Goal: Use online tool/utility: Use online tool/utility

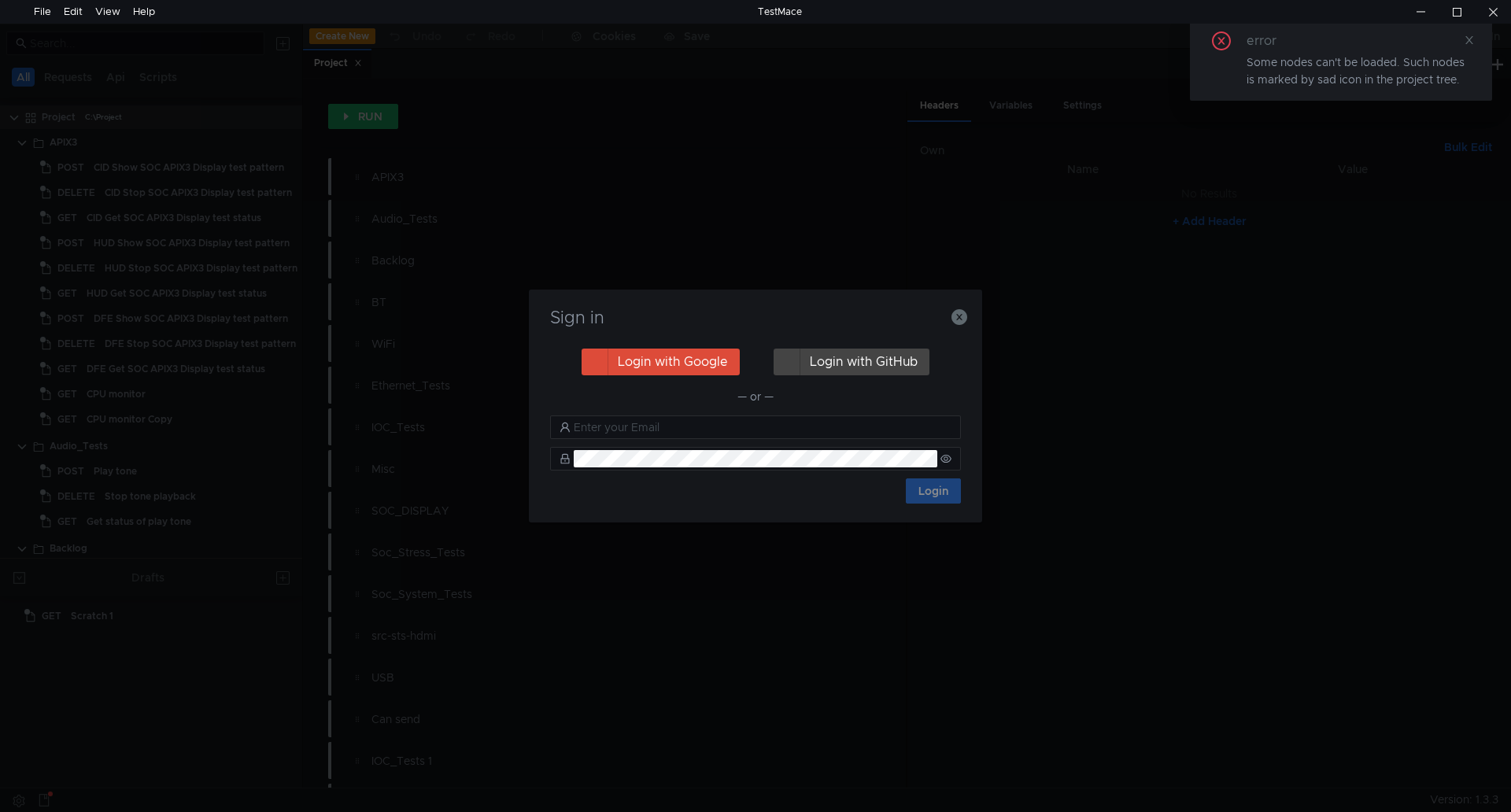
click at [955, 328] on div "Sign in" at bounding box center [755, 328] width 416 height 38
click at [963, 318] on icon "button" at bounding box center [959, 317] width 16 height 16
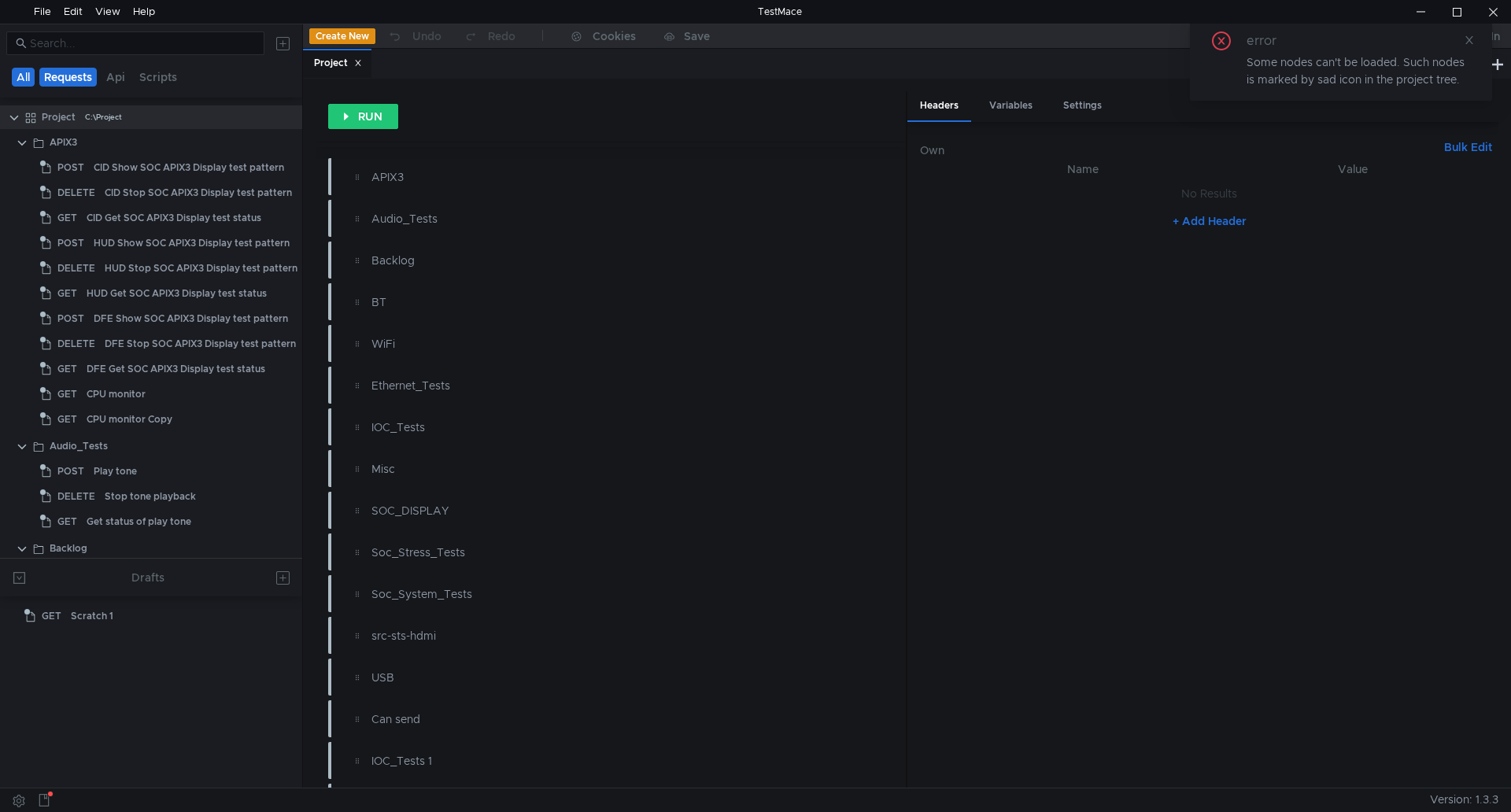
click at [59, 71] on button "Requests" at bounding box center [68, 78] width 58 height 19
click at [82, 56] on div at bounding box center [151, 44] width 302 height 38
click at [74, 68] on button "Requests" at bounding box center [70, 78] width 58 height 19
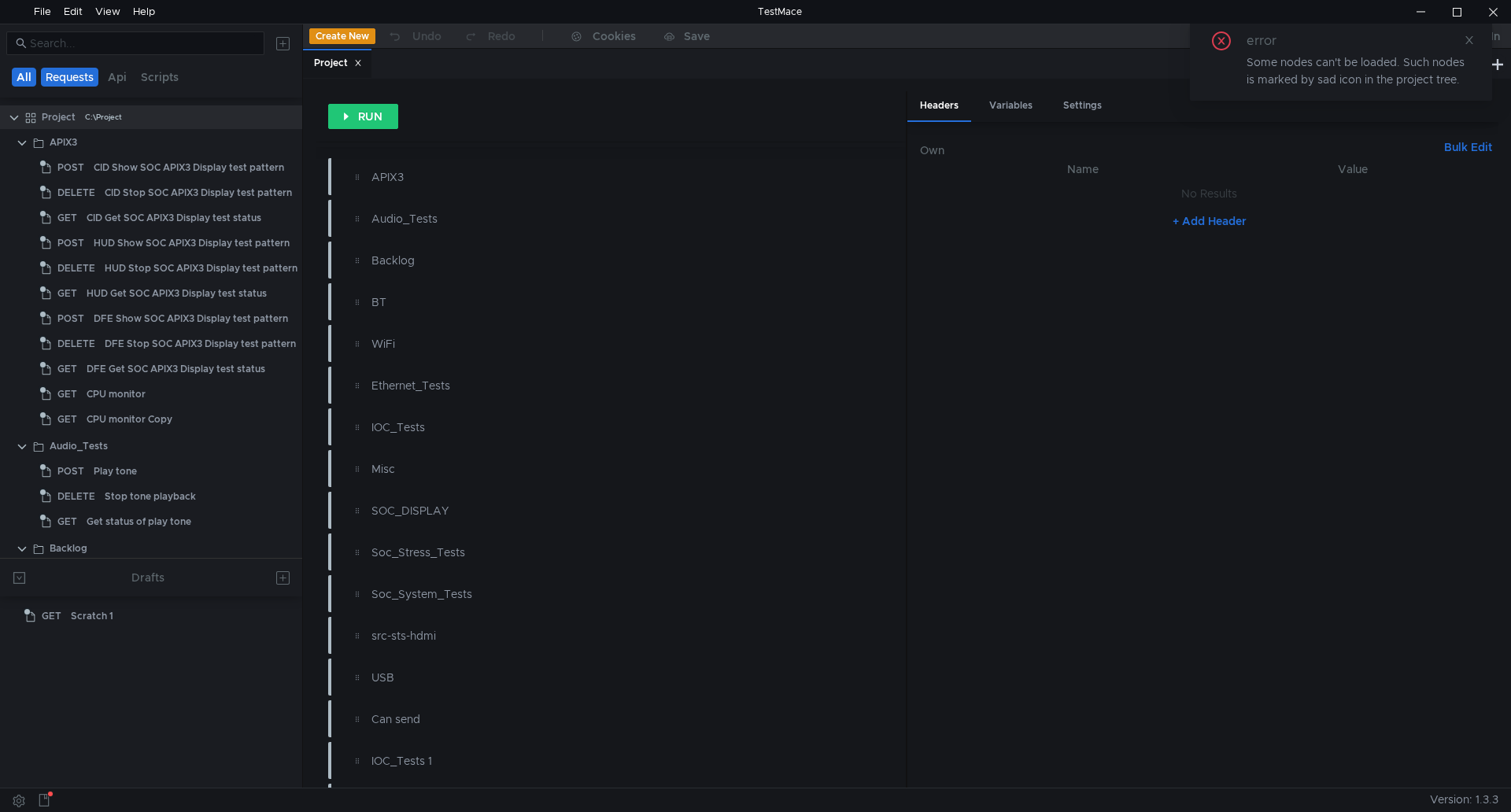
click at [30, 75] on button "All" at bounding box center [24, 78] width 25 height 19
click at [32, 80] on button "All" at bounding box center [23, 78] width 23 height 19
click at [15, 120] on clr-icon at bounding box center [14, 118] width 13 height 13
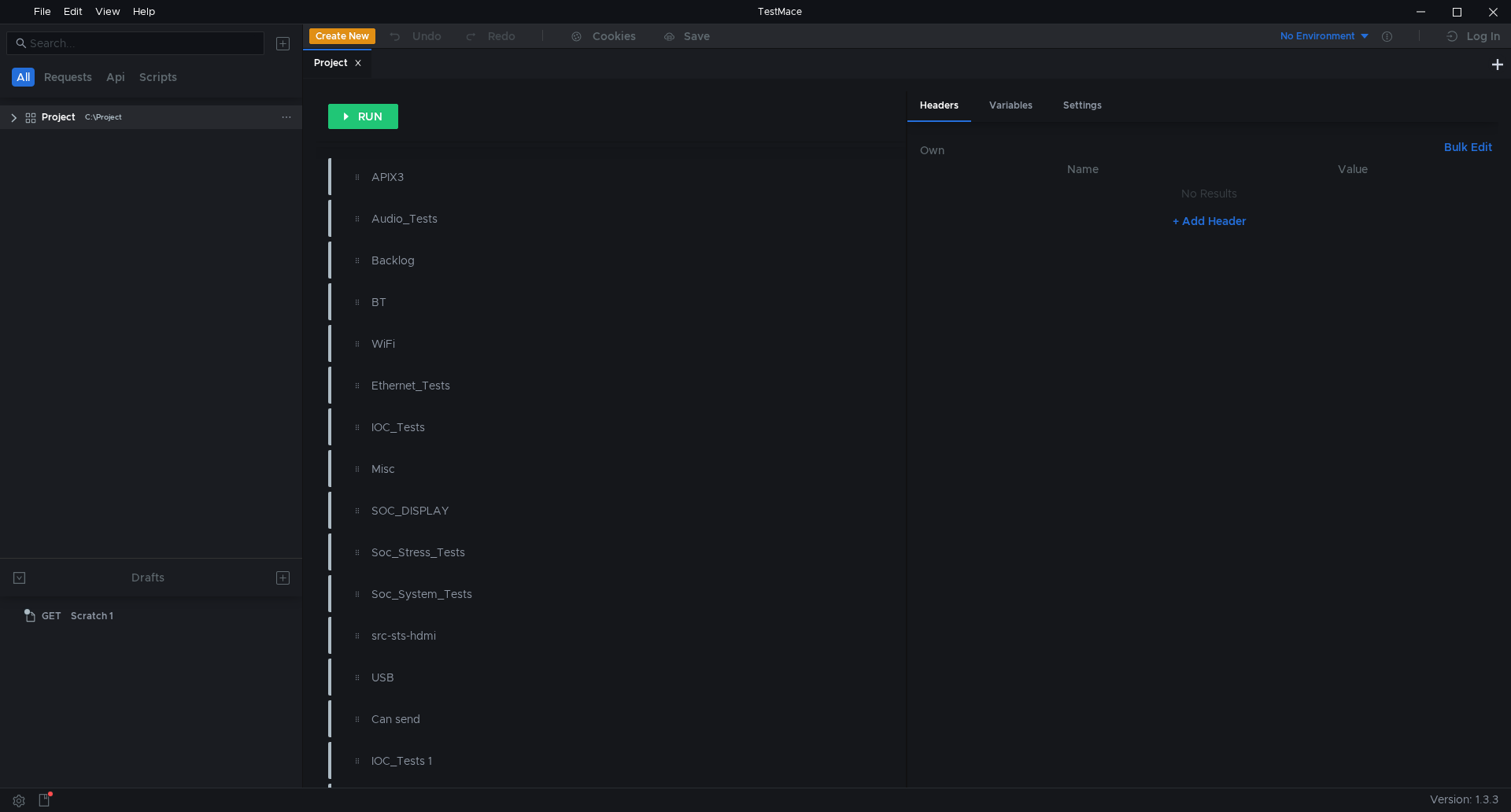
click at [12, 125] on app-app-tree-node-expander at bounding box center [14, 117] width 13 height 24
click at [16, 119] on clr-icon at bounding box center [14, 118] width 13 height 13
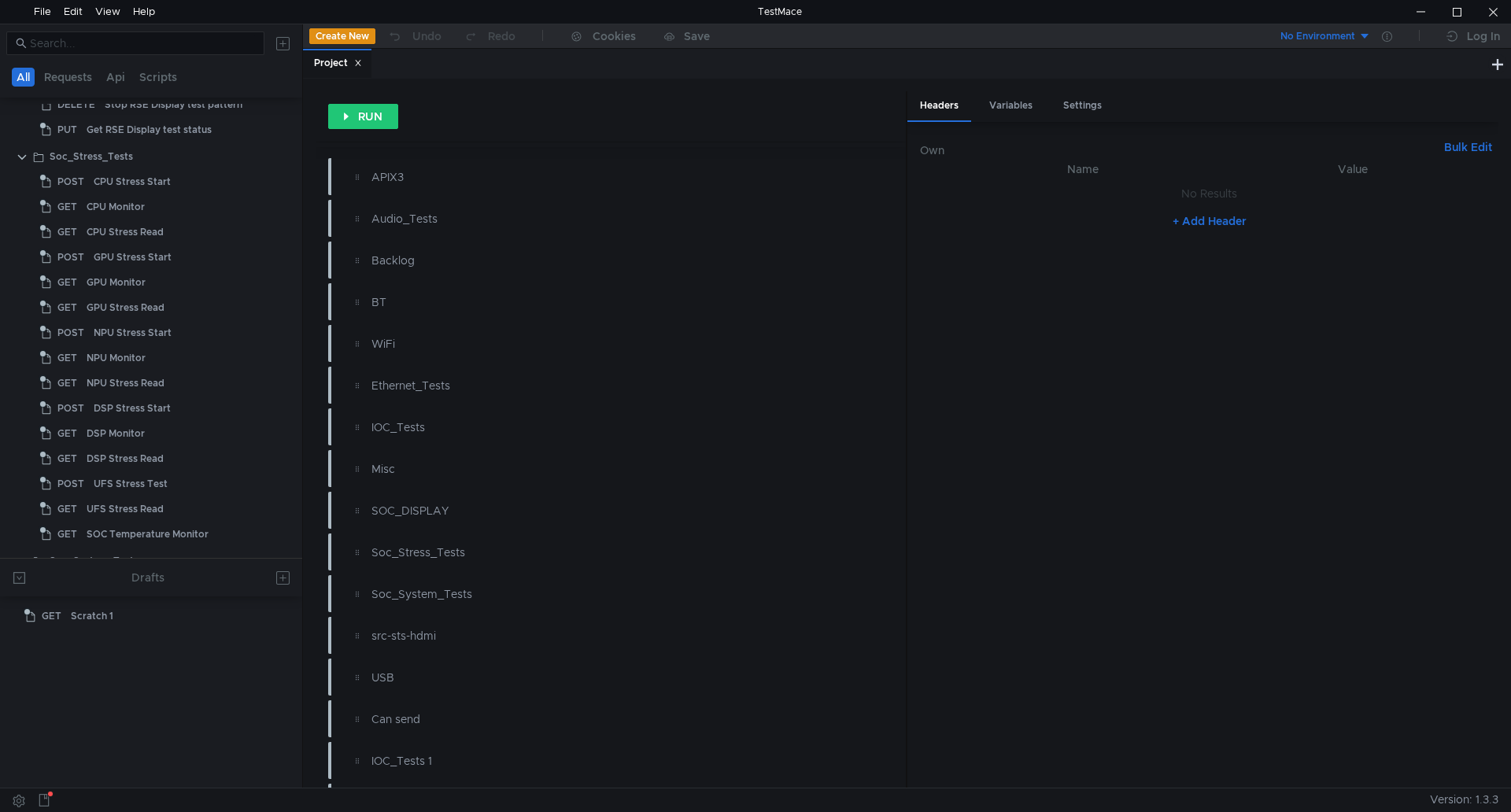
scroll to position [3227, 0]
click at [142, 44] on input at bounding box center [142, 44] width 225 height 17
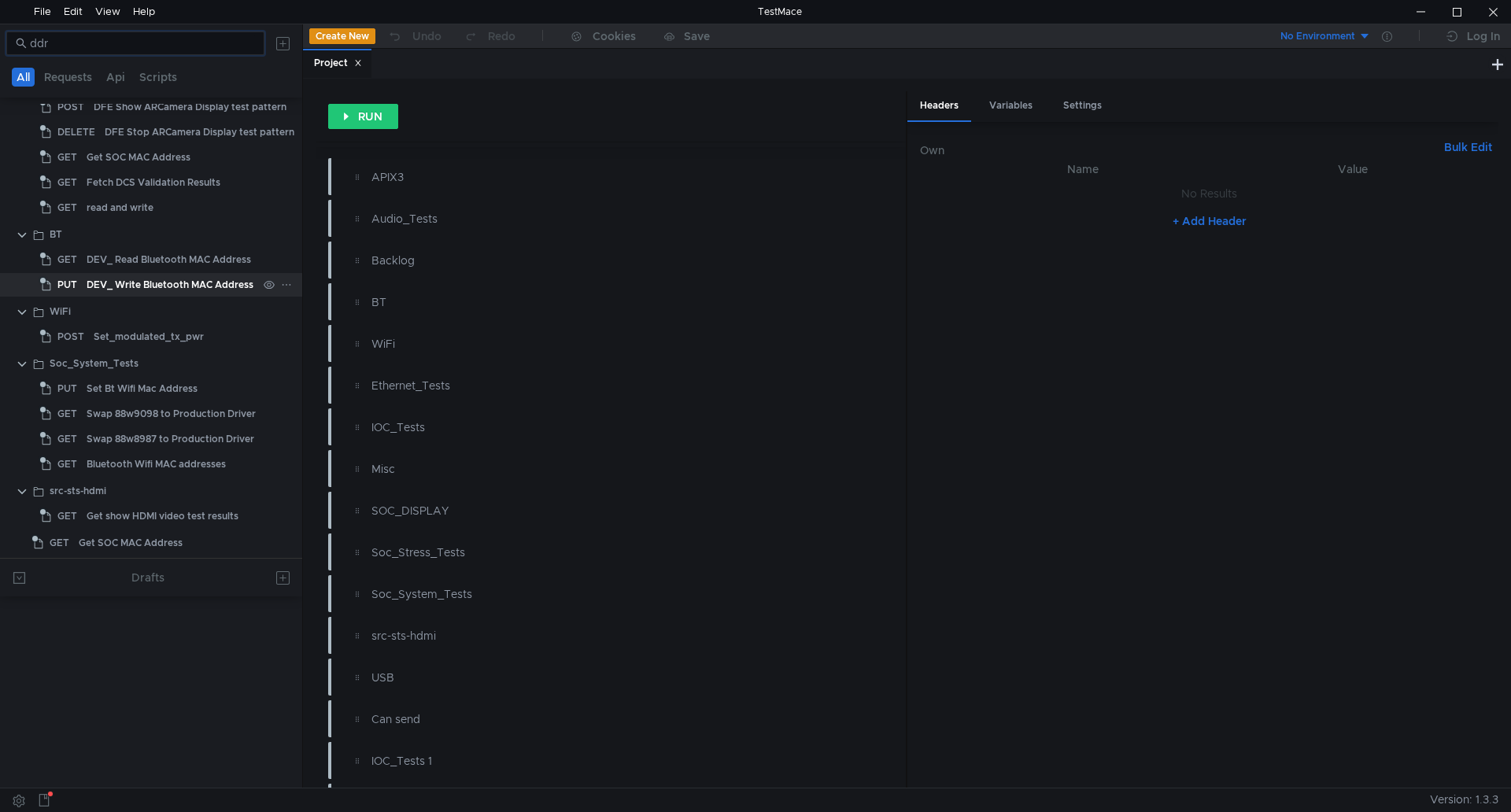
scroll to position [0, 0]
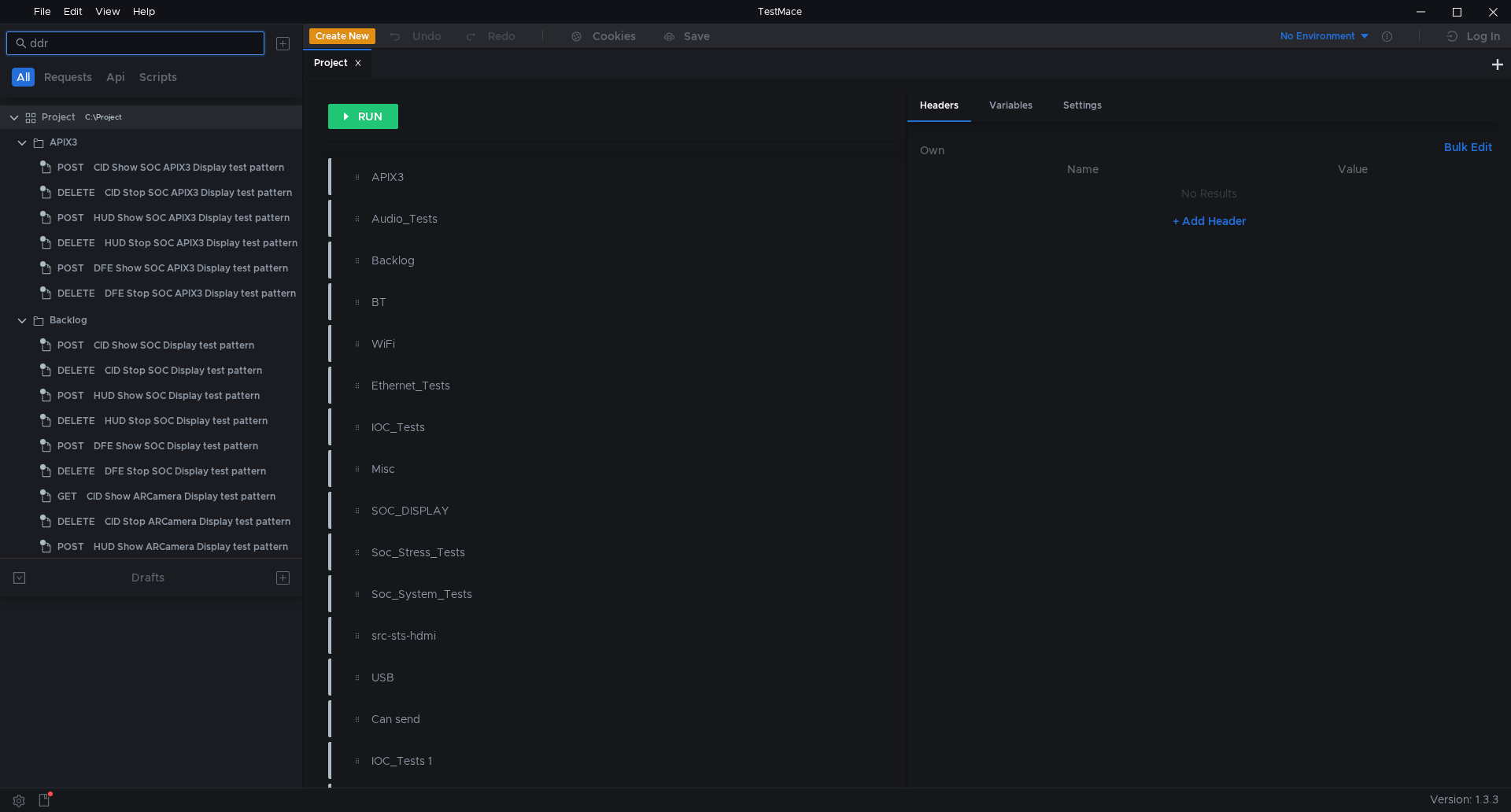
click at [154, 47] on input "ddr" at bounding box center [142, 44] width 225 height 17
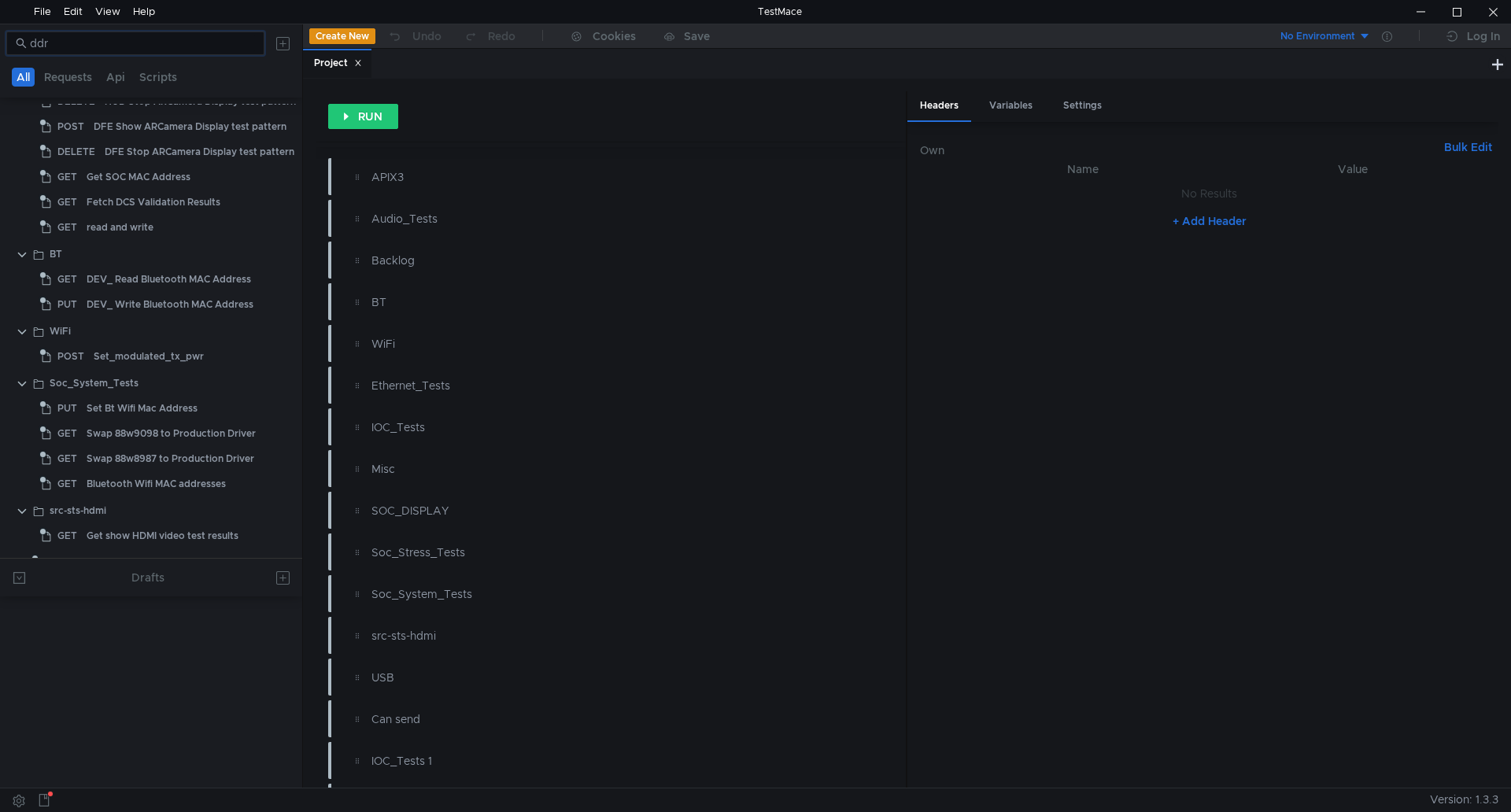
scroll to position [492, 0]
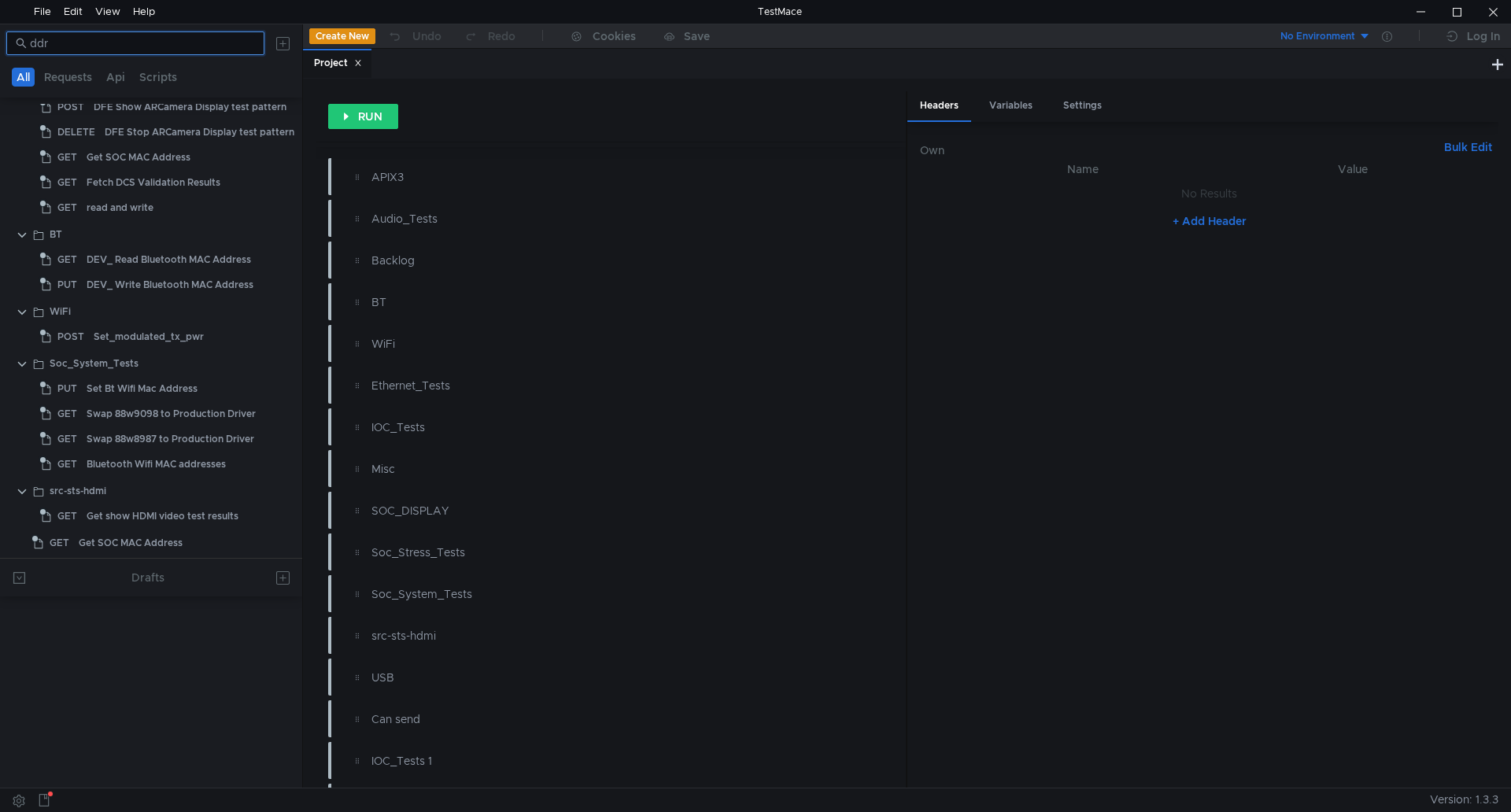
click at [131, 37] on input "ddr" at bounding box center [142, 44] width 225 height 17
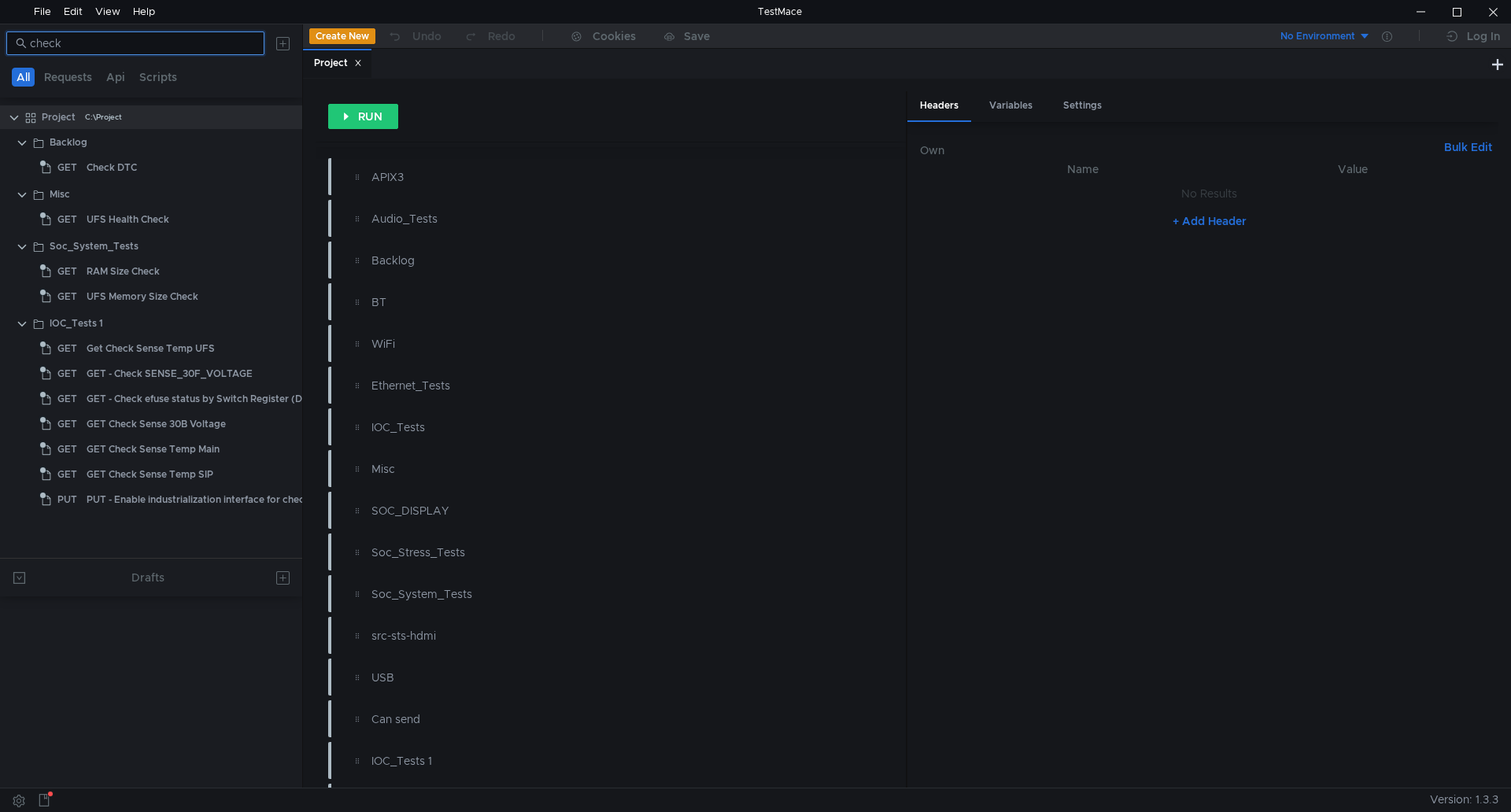
scroll to position [0, 0]
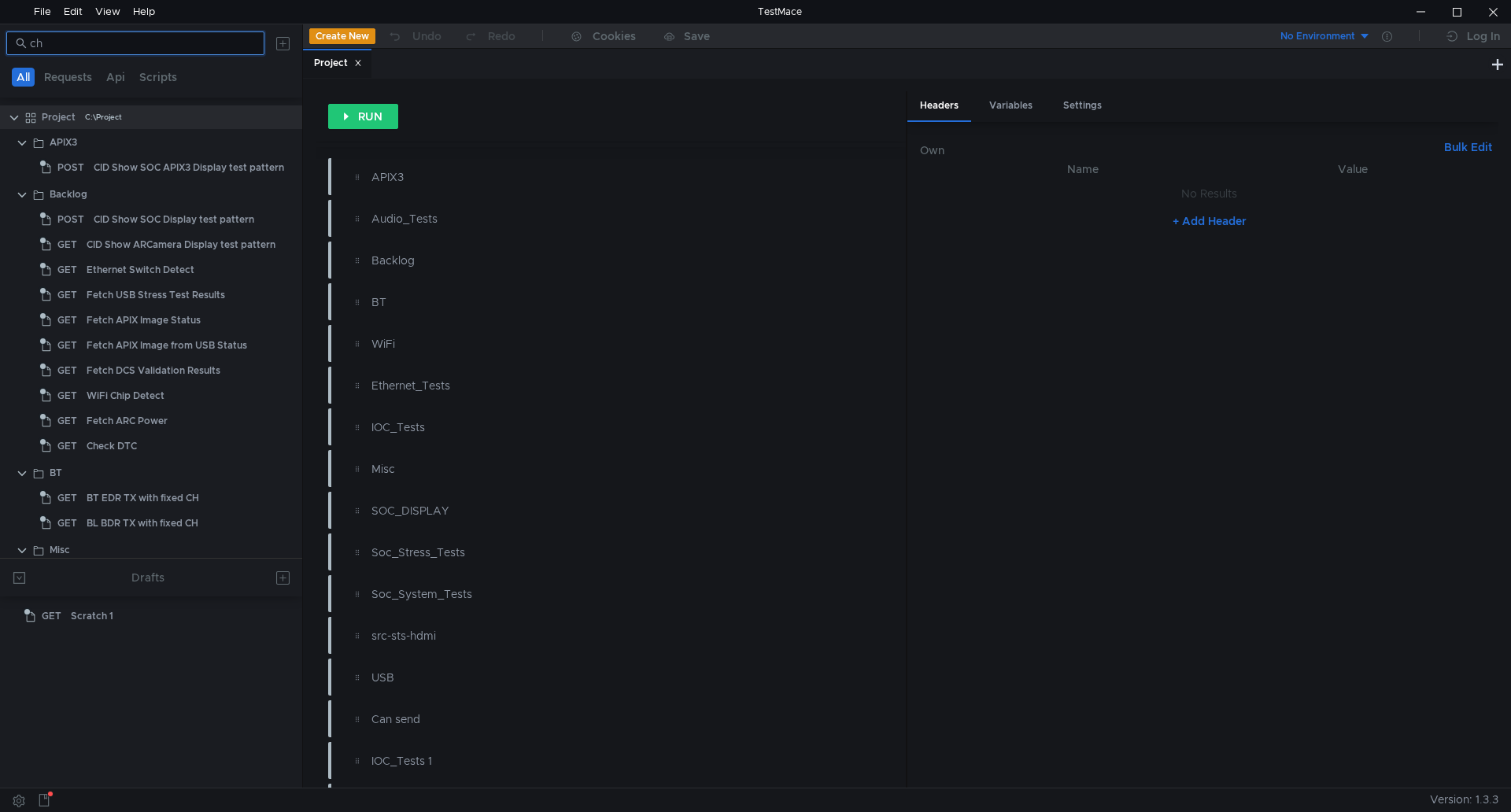
type input "c"
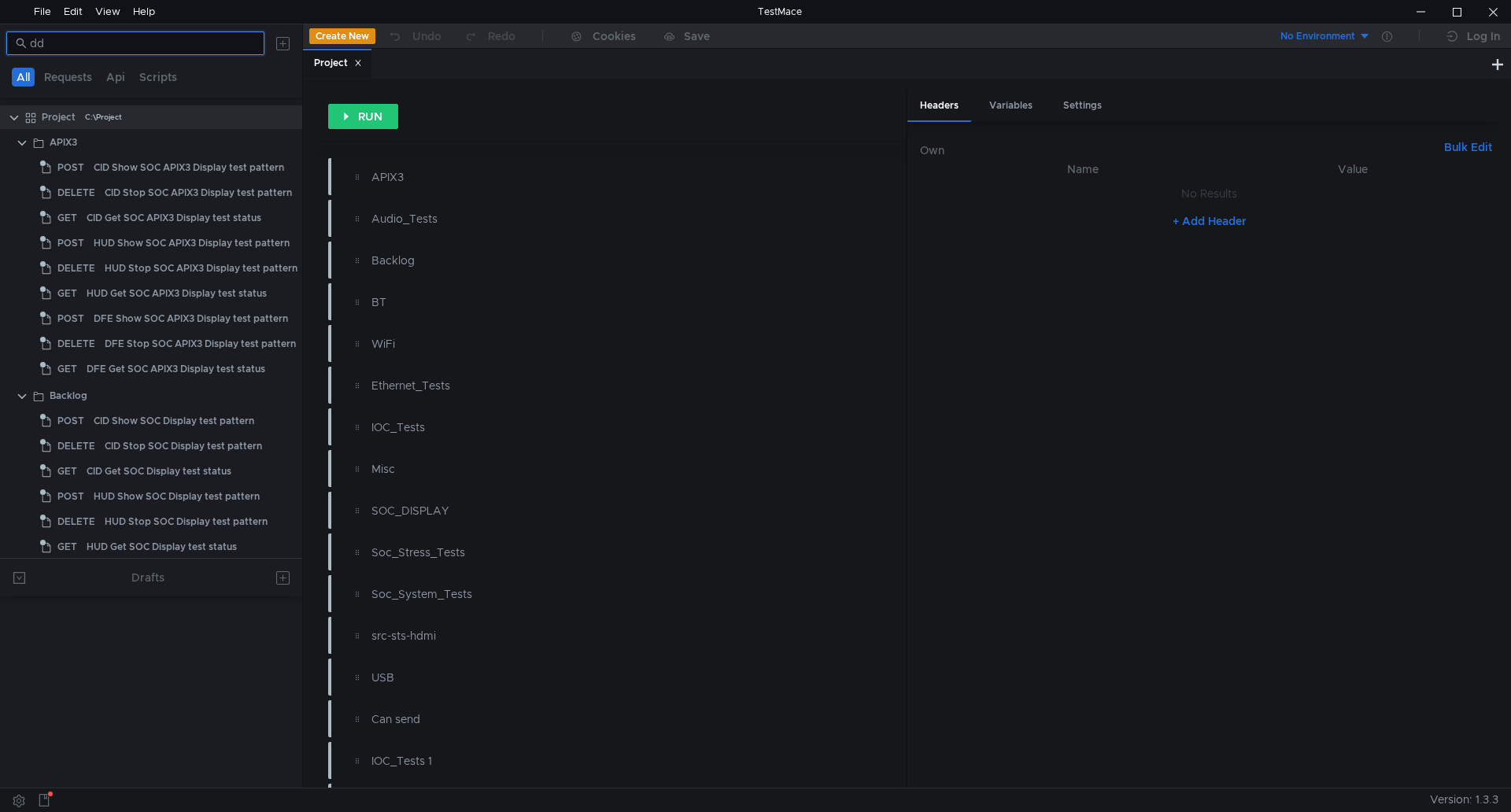
type input "d"
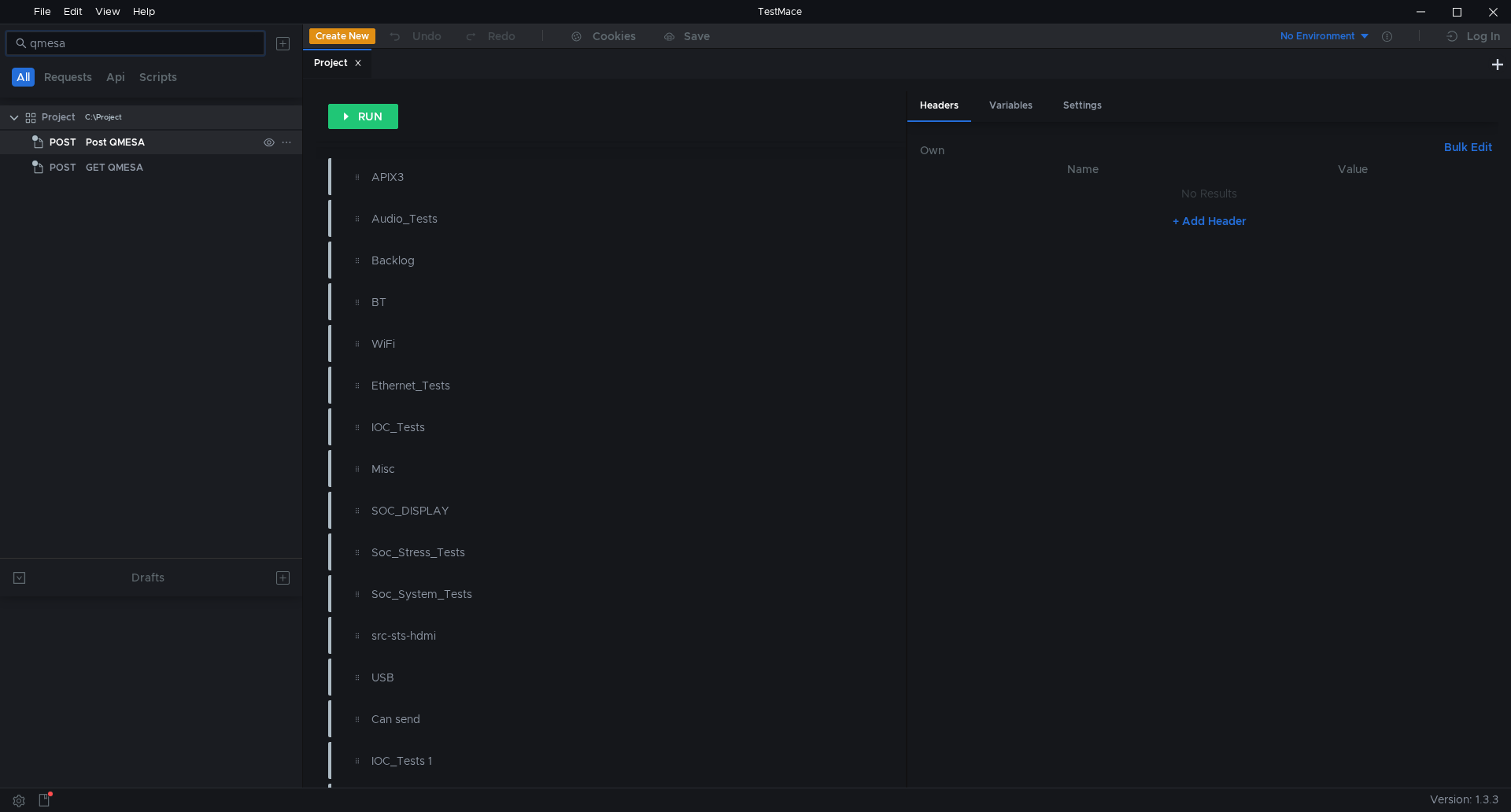
type input "qmesa"
click at [139, 152] on div "Post QMESA" at bounding box center [115, 142] width 59 height 24
click at [134, 142] on div "Post QMESA" at bounding box center [115, 142] width 59 height 24
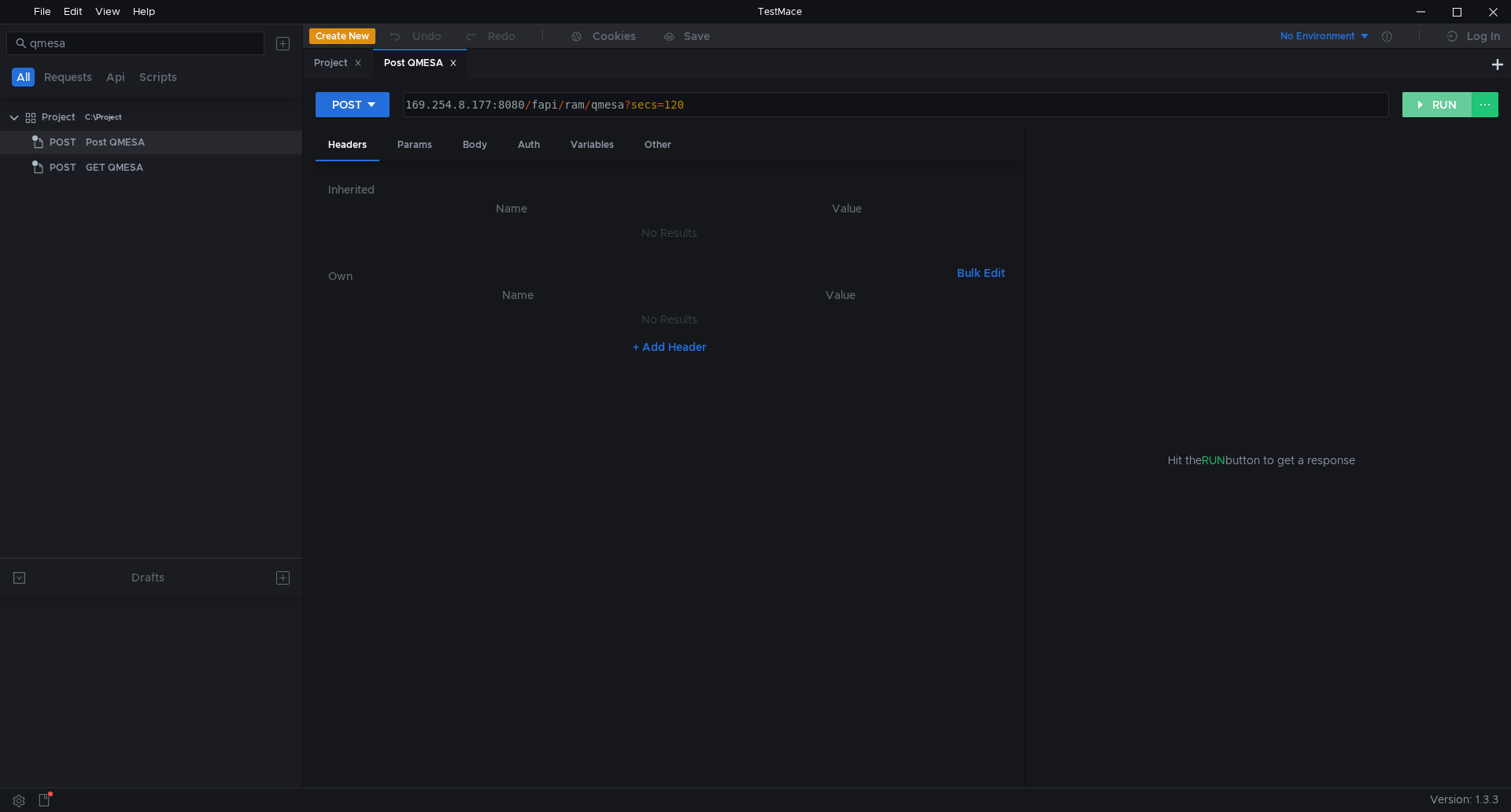
click at [1429, 96] on button "RUN" at bounding box center [1437, 104] width 70 height 25
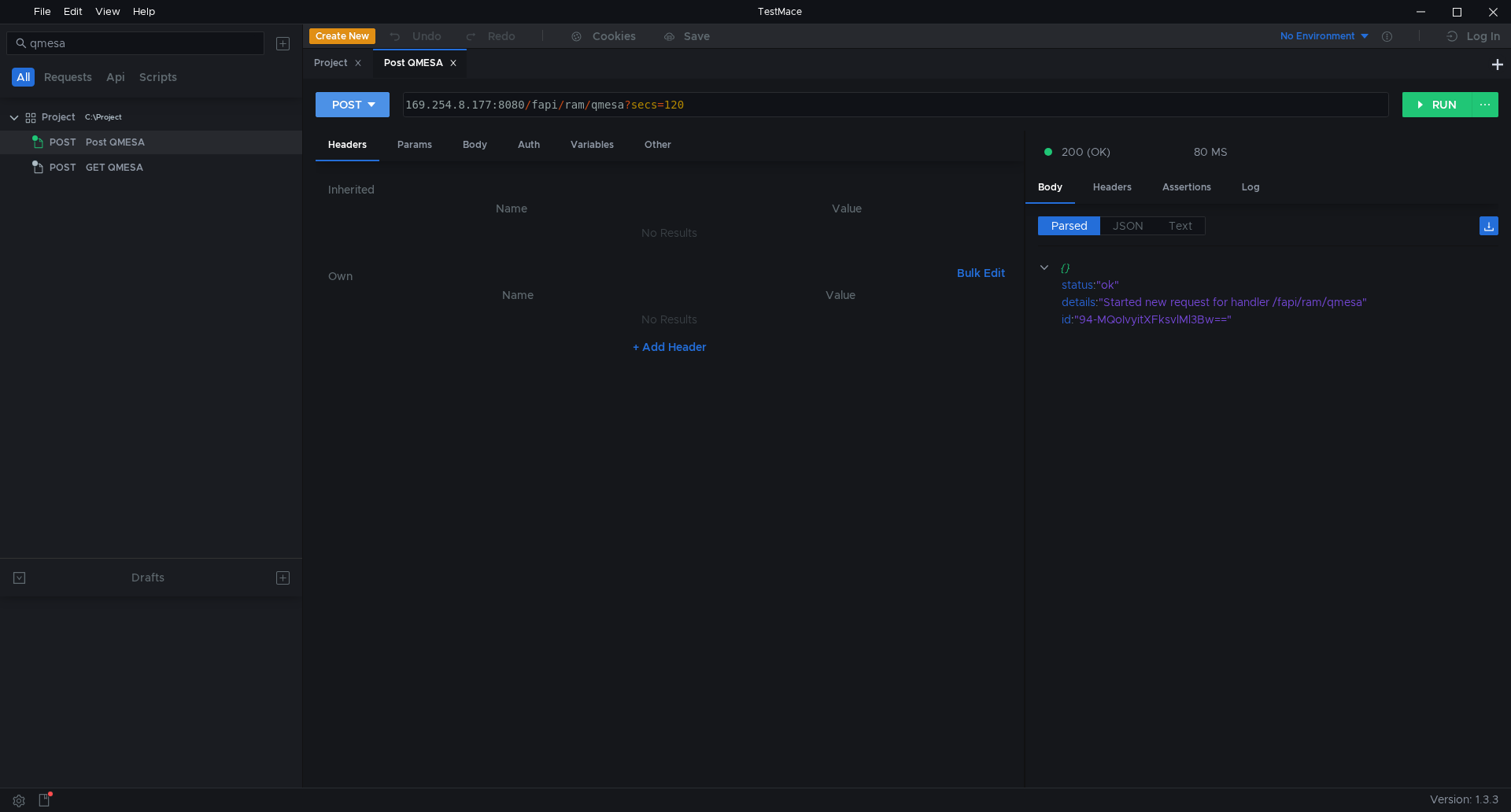
click at [383, 101] on button "POST" at bounding box center [352, 104] width 74 height 25
click at [347, 134] on li "GET" at bounding box center [352, 138] width 74 height 25
click at [1418, 105] on button "RUN" at bounding box center [1437, 104] width 70 height 25
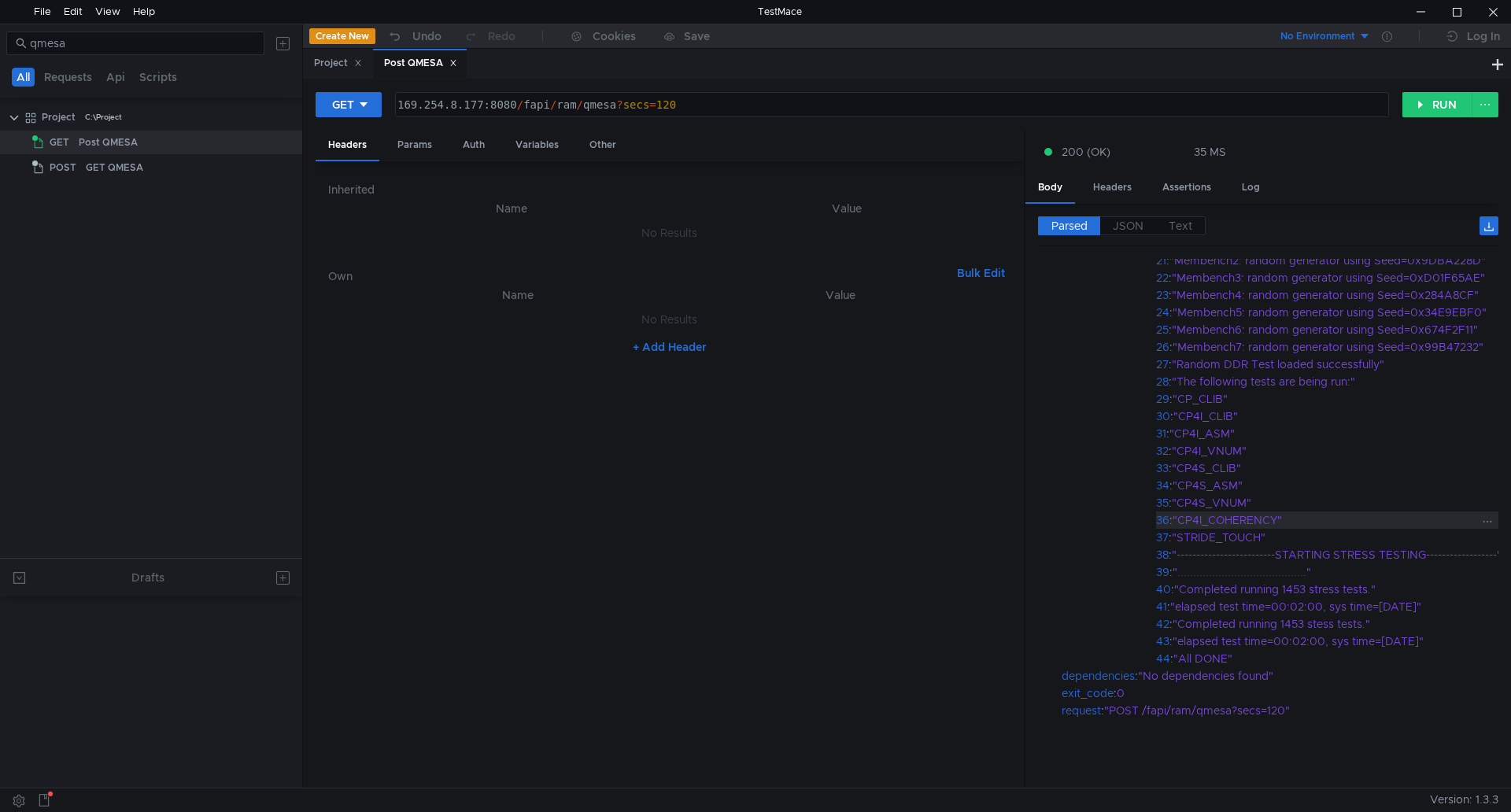
scroll to position [154, 0]
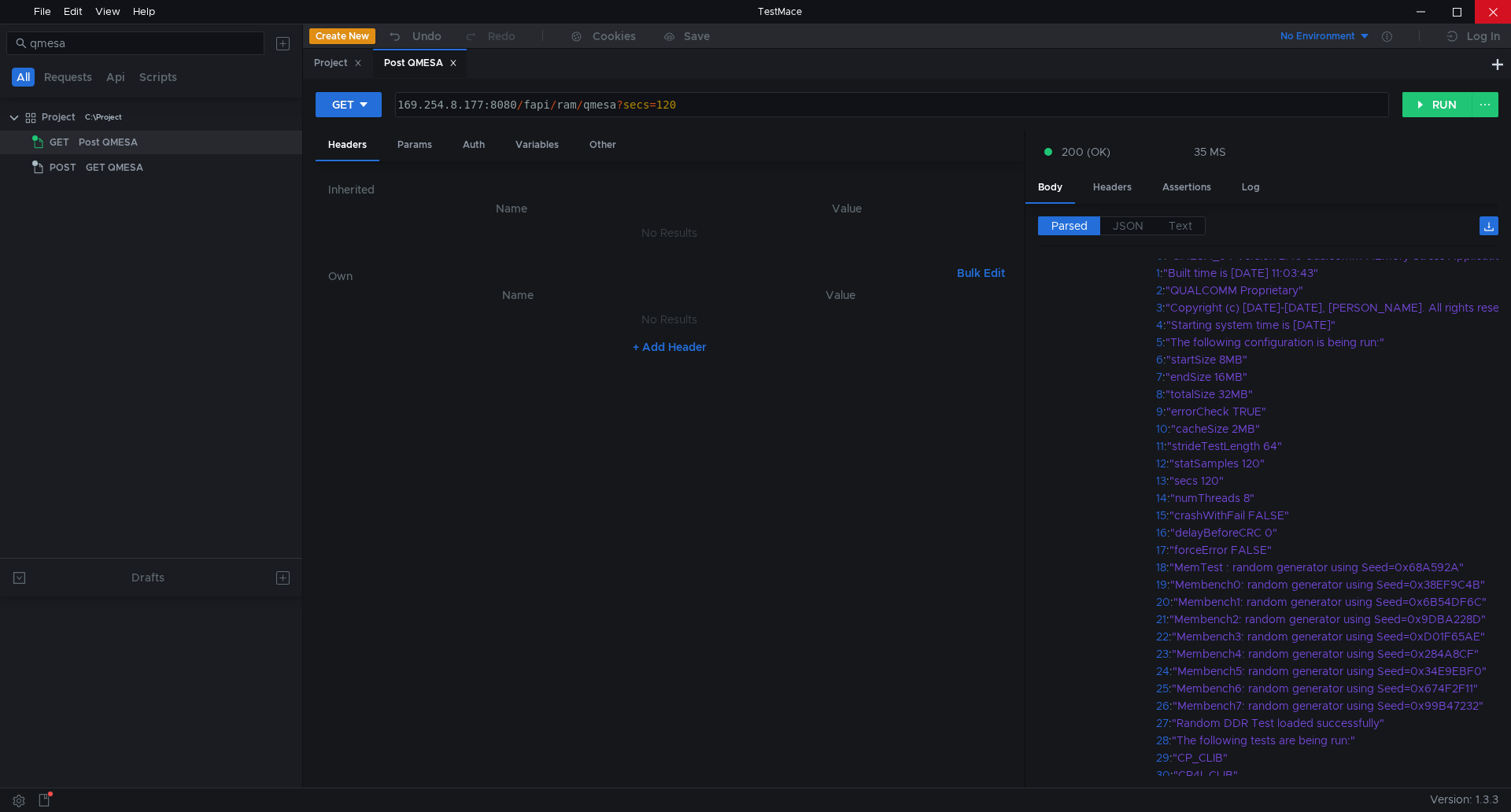
click at [1490, 11] on div at bounding box center [1494, 12] width 36 height 24
